Goal: Information Seeking & Learning: Learn about a topic

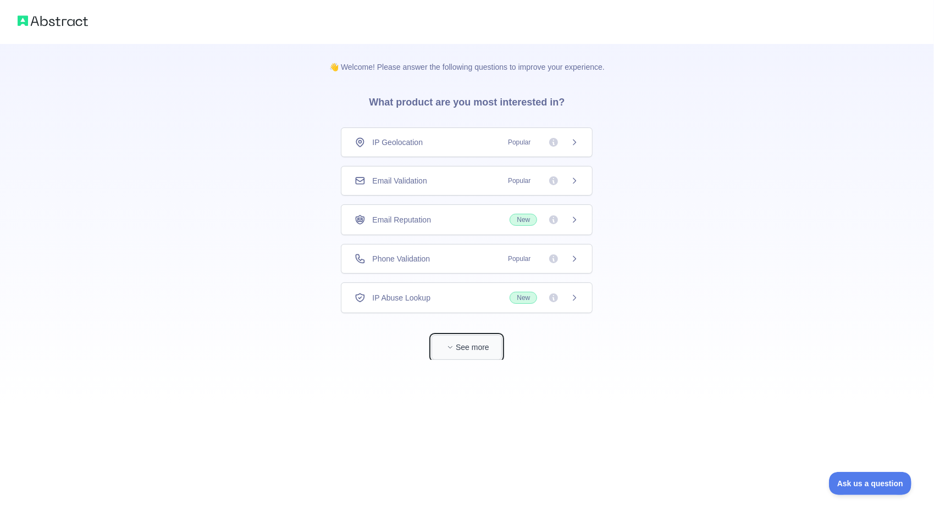
click at [462, 351] on button "See more" at bounding box center [467, 347] width 70 height 25
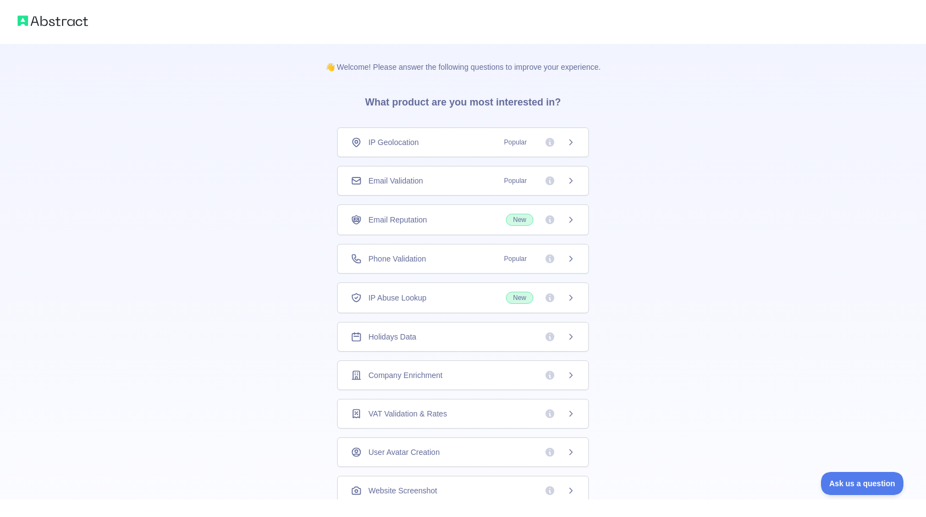
click at [532, 372] on div "Company Enrichment" at bounding box center [463, 375] width 224 height 11
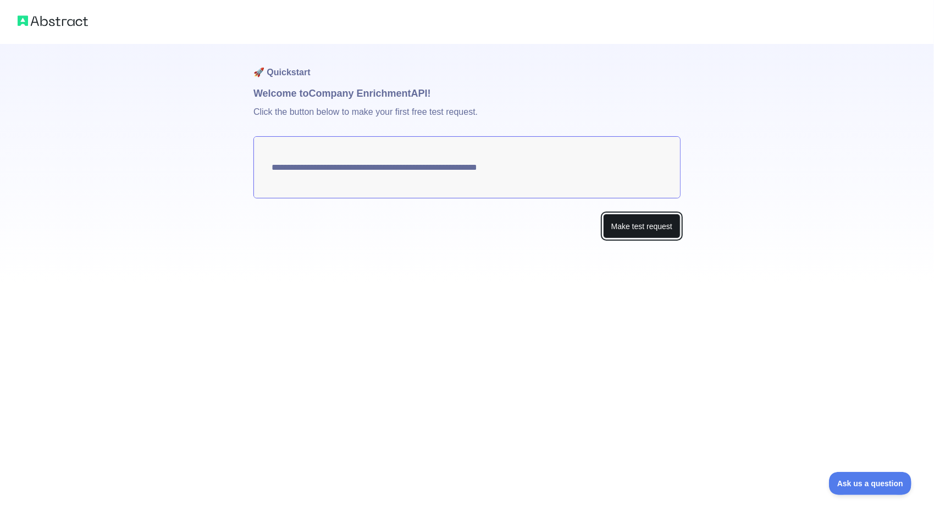
click at [643, 227] on button "Make test request" at bounding box center [642, 226] width 78 height 25
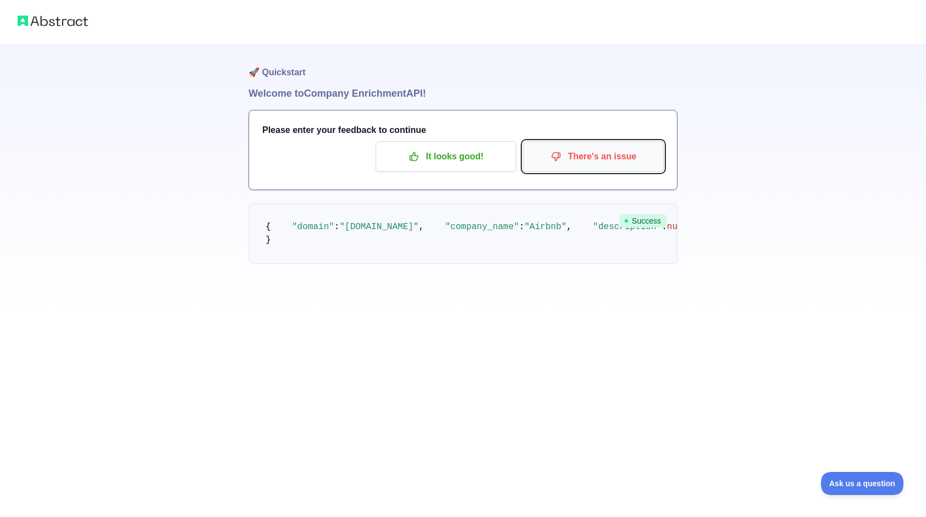
click at [561, 155] on icon "button" at bounding box center [555, 156] width 11 height 11
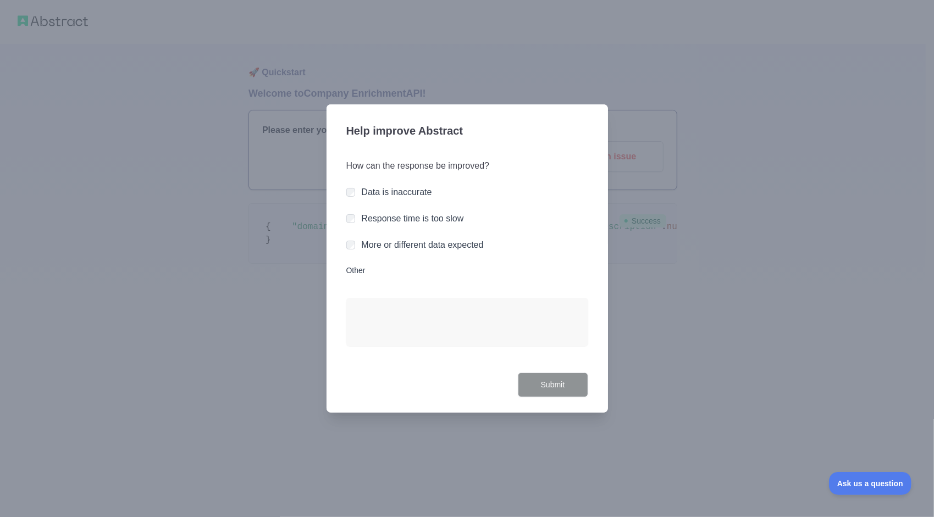
click at [423, 250] on label "More or different data expected" at bounding box center [423, 244] width 122 height 9
click at [549, 388] on button "Submit" at bounding box center [553, 385] width 70 height 25
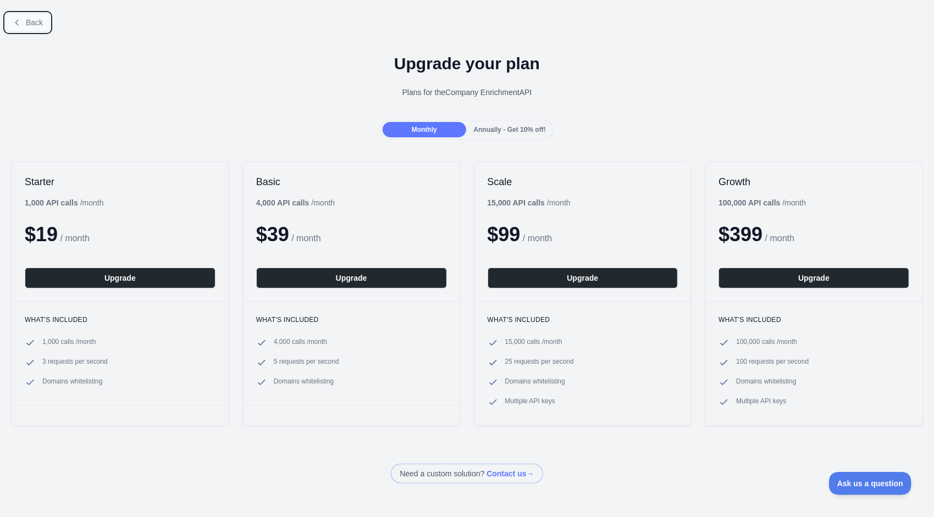
click at [8, 26] on button "Back" at bounding box center [27, 22] width 45 height 19
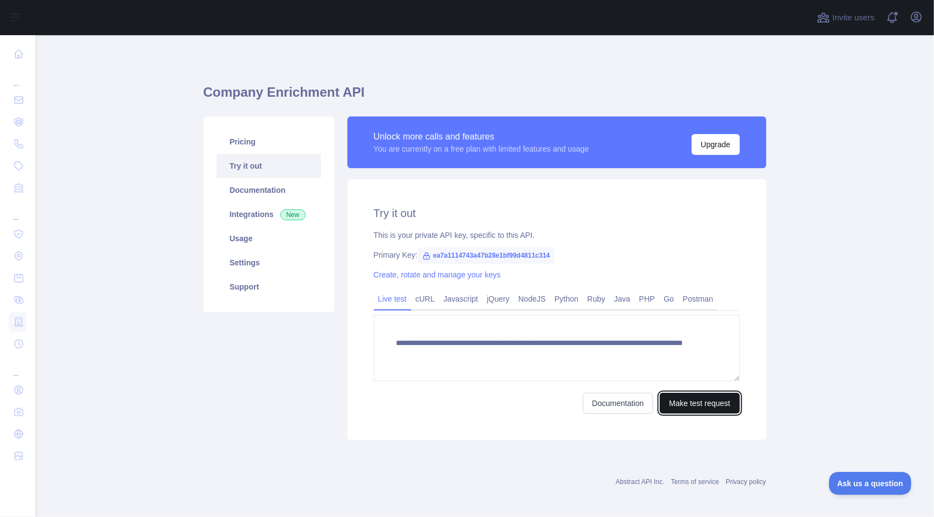
click at [688, 409] on button "Make test request" at bounding box center [700, 403] width 80 height 21
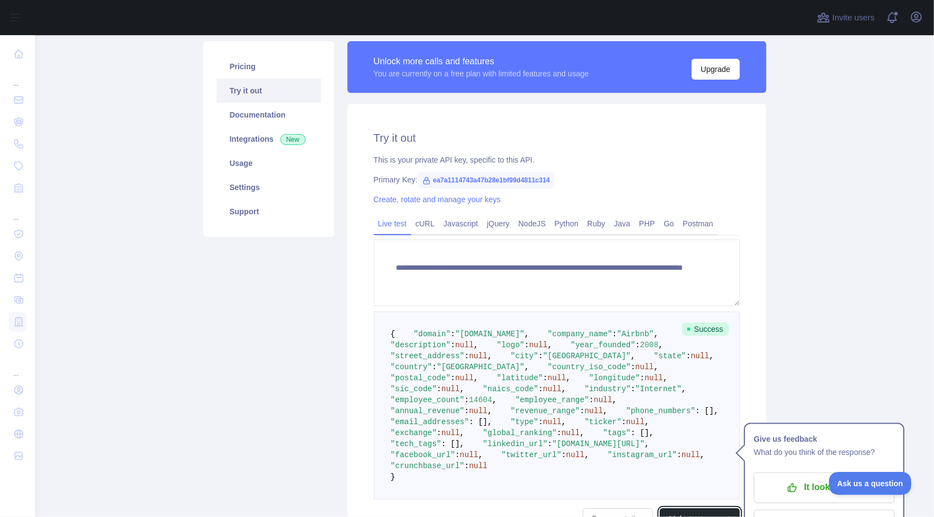
scroll to position [40, 0]
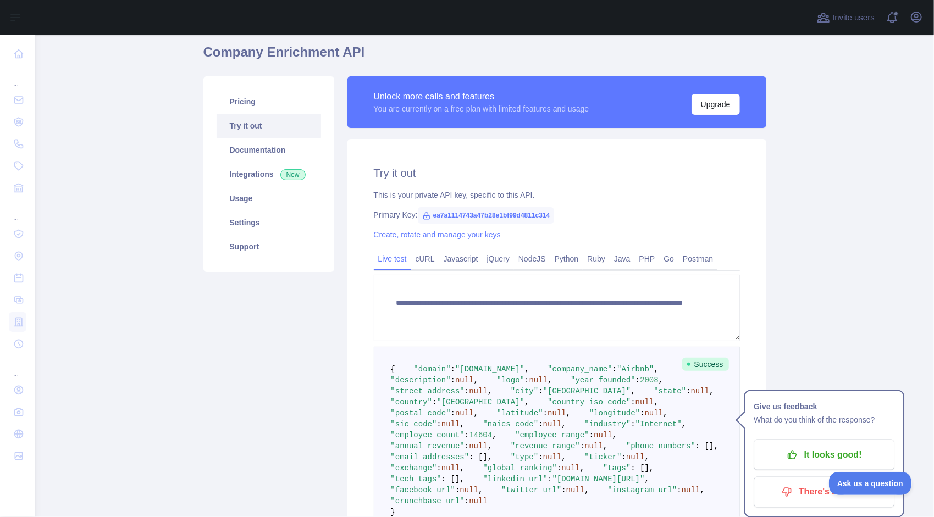
click at [491, 216] on span "ea7a1114743a47b28e1bf99d4811c314" at bounding box center [486, 215] width 137 height 16
click at [475, 233] on link "Create, rotate and manage your keys" at bounding box center [437, 234] width 127 height 9
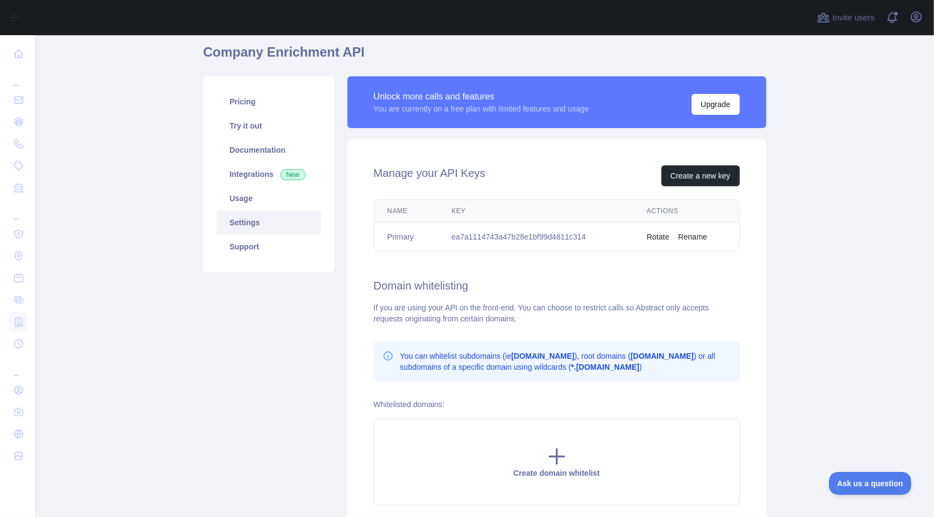
click at [649, 237] on button "Rotate" at bounding box center [658, 237] width 23 height 11
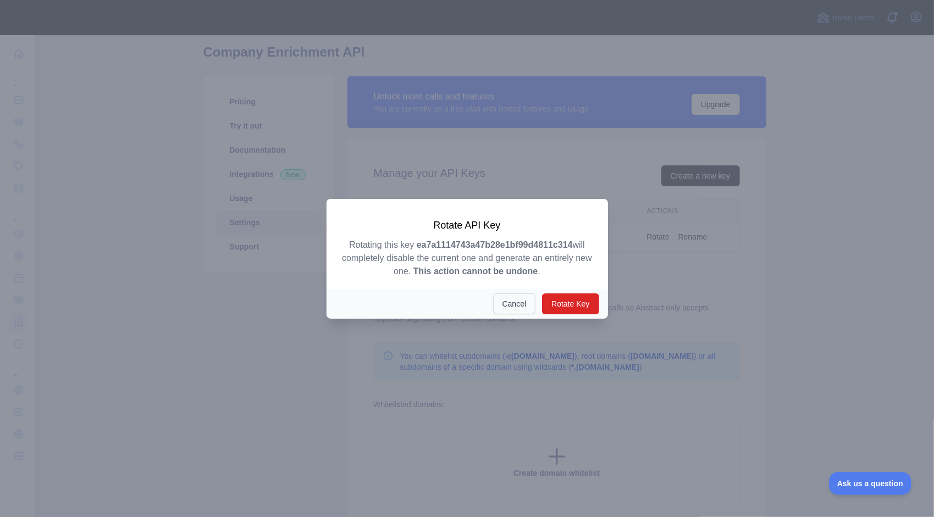
click at [513, 304] on button "Cancel" at bounding box center [514, 304] width 43 height 21
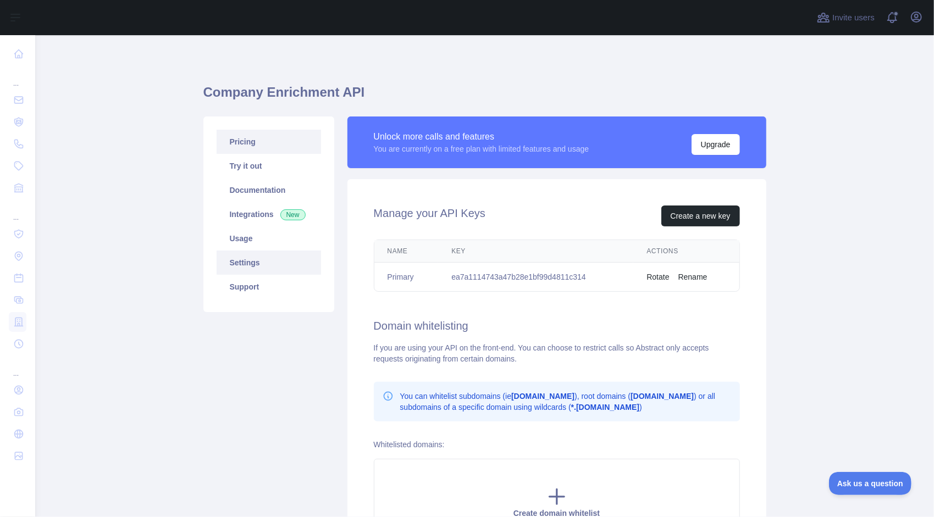
click at [260, 137] on link "Pricing" at bounding box center [269, 142] width 104 height 24
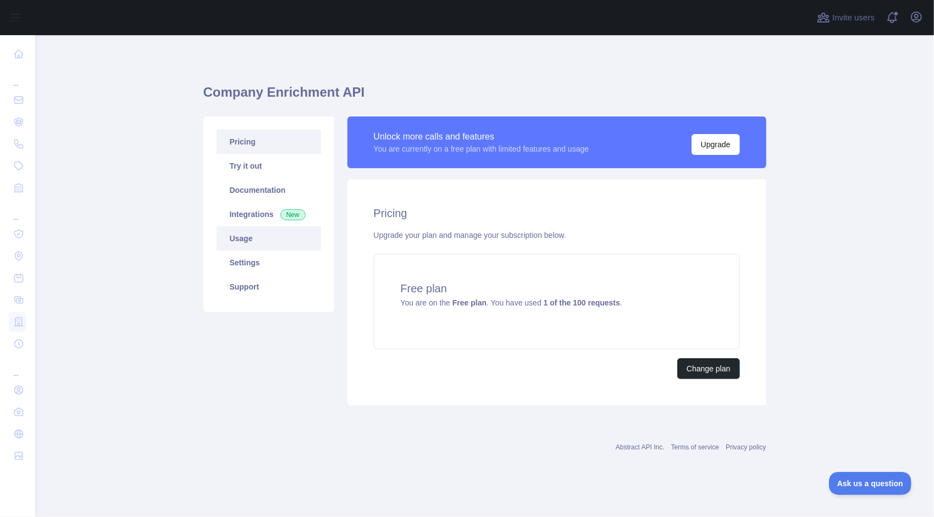
click at [257, 230] on link "Usage" at bounding box center [269, 239] width 104 height 24
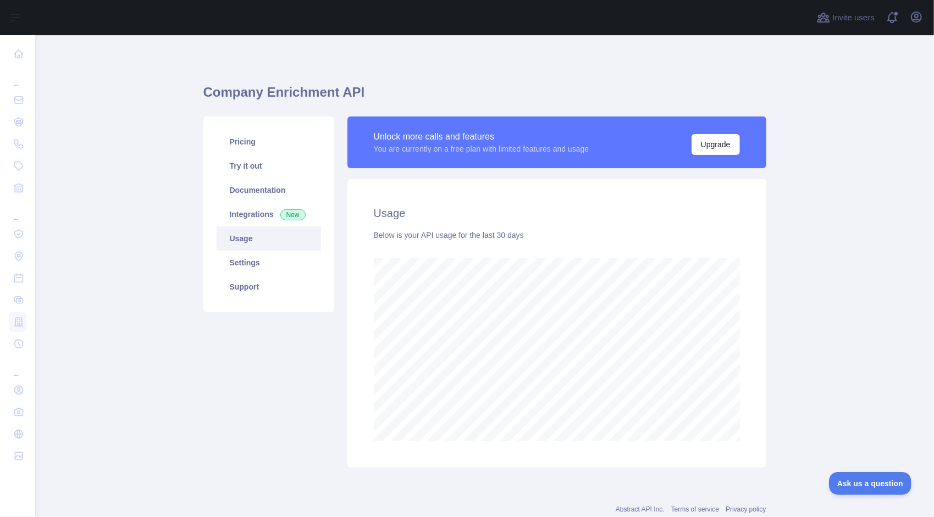
scroll to position [482, 891]
click at [258, 266] on link "Settings" at bounding box center [269, 263] width 104 height 24
